Goal: Information Seeking & Learning: Compare options

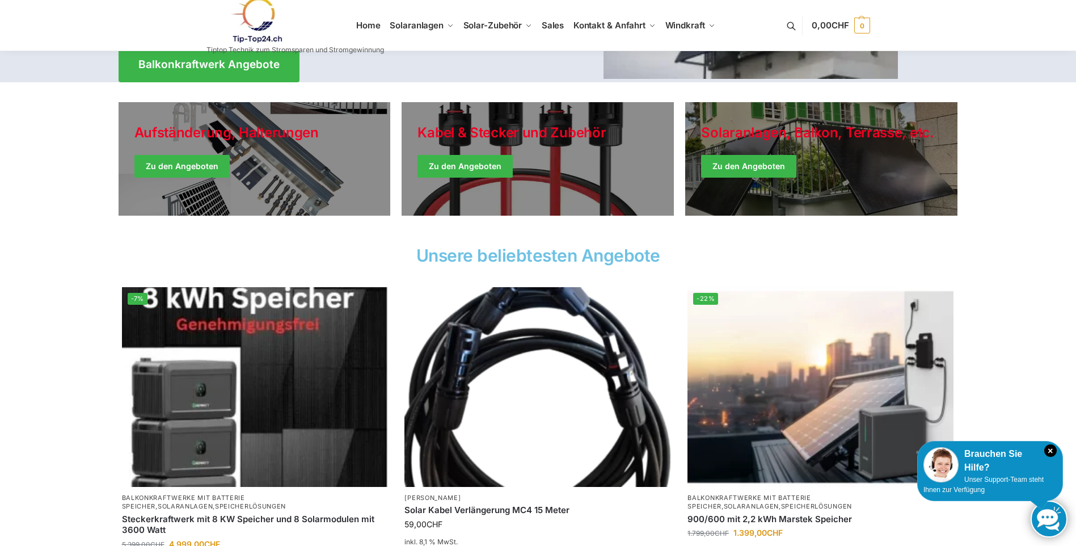
scroll to position [227, 0]
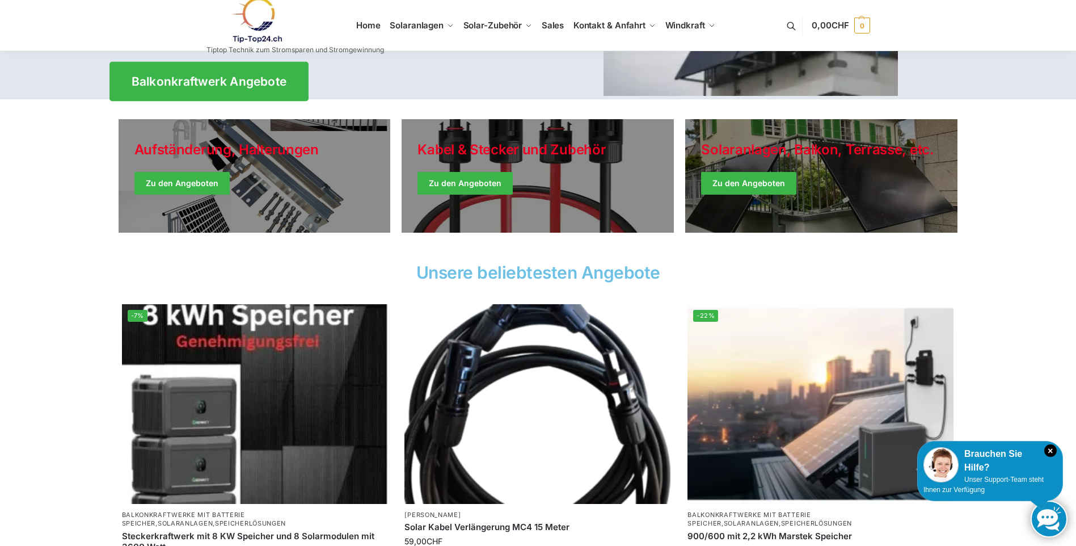
drag, startPoint x: 238, startPoint y: 83, endPoint x: 244, endPoint y: 85, distance: 5.9
click at [238, 83] on span "Balkonkraftwerk Angebote" at bounding box center [208, 81] width 155 height 12
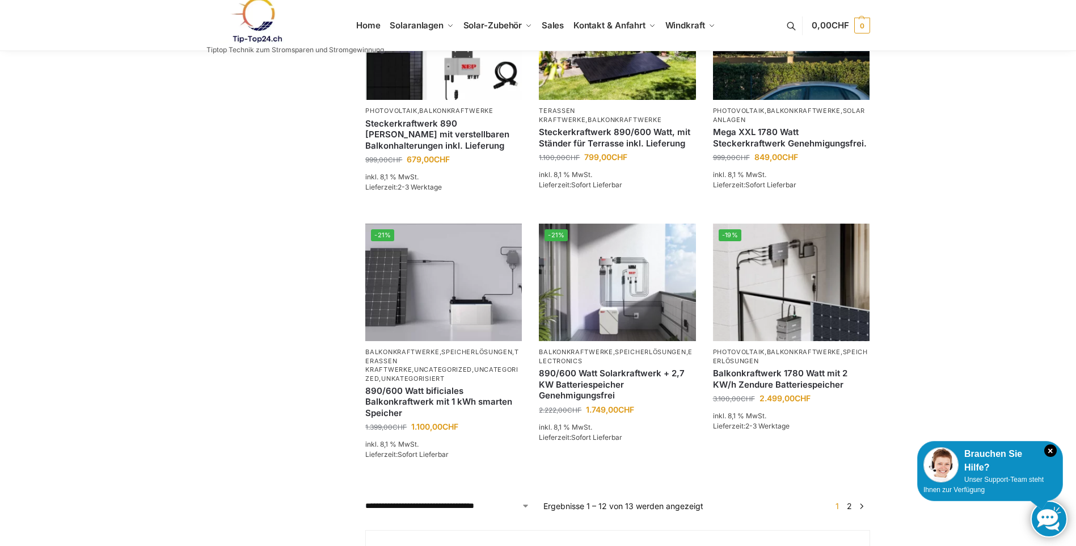
scroll to position [851, 0]
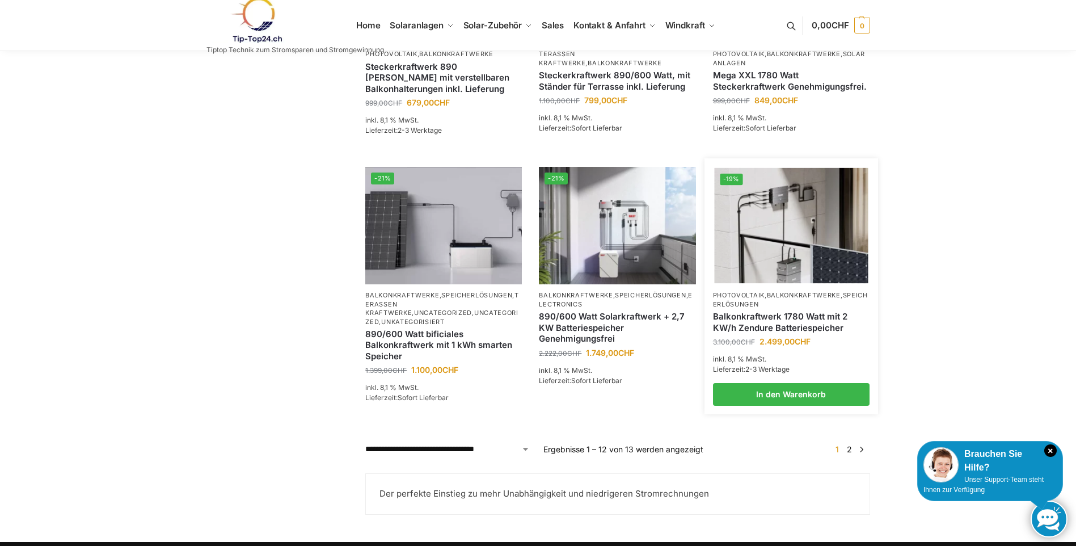
click at [807, 333] on link "Balkonkraftwerk 1780 Watt mit 2 KW/h Zendure Batteriespeicher" at bounding box center [791, 322] width 157 height 22
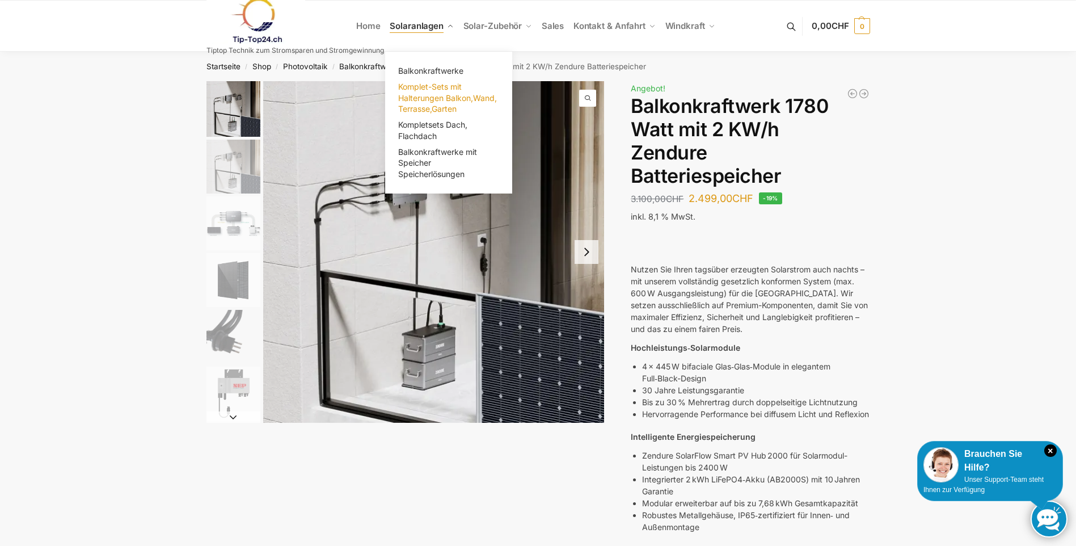
click at [454, 100] on span "Komplet-Sets mit Halterungen Balkon,Wand, Terrasse,Garten" at bounding box center [447, 98] width 99 height 32
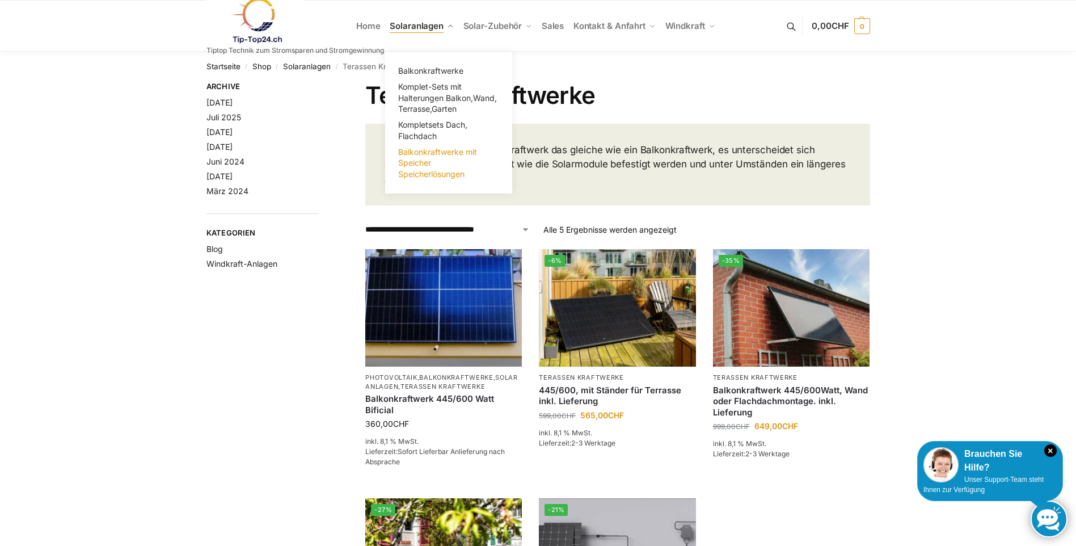
click at [412, 168] on link "Balkonkraftwerke mit Speicher Speicherlösungen" at bounding box center [448, 163] width 113 height 38
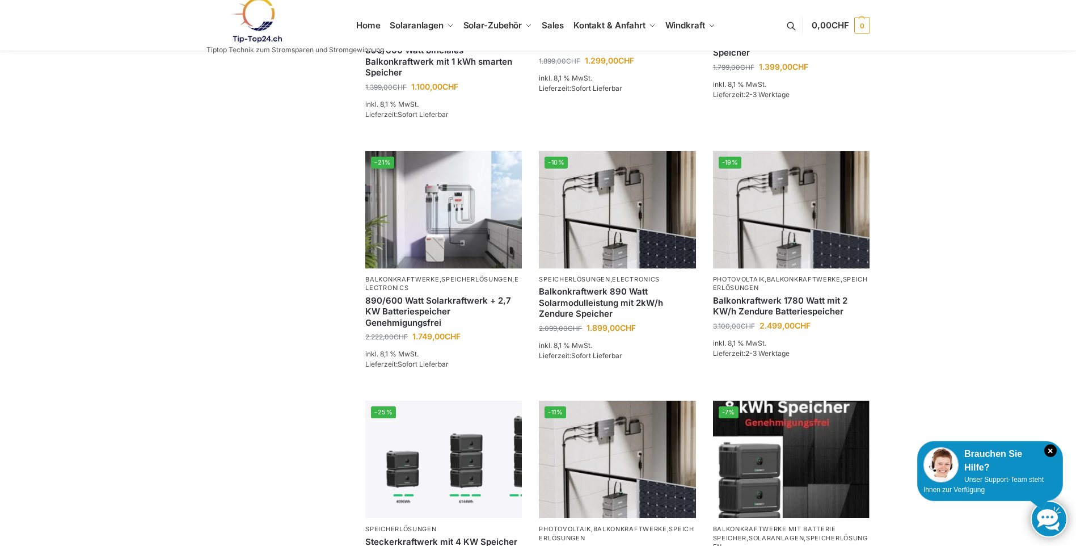
scroll to position [227, 0]
